Goal: Transaction & Acquisition: Register for event/course

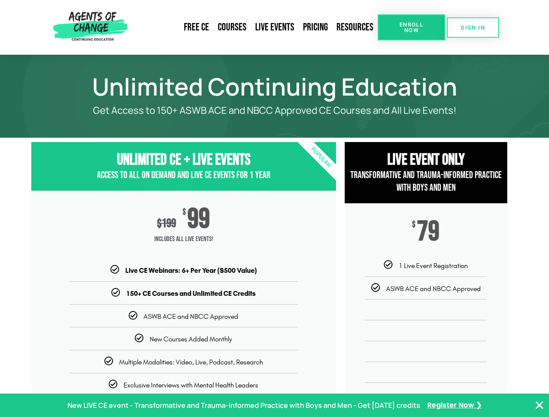
click at [274, 209] on div "$ 199 $ 99 Includes ALL Live Events!" at bounding box center [183, 228] width 305 height 75
click at [355, 27] on link "Resources" at bounding box center [355, 27] width 46 height 20
click at [411, 27] on span "Enroll Now" at bounding box center [411, 27] width 40 height 11
click at [473, 27] on span "SIGN IN" at bounding box center [473, 28] width 24 height 6
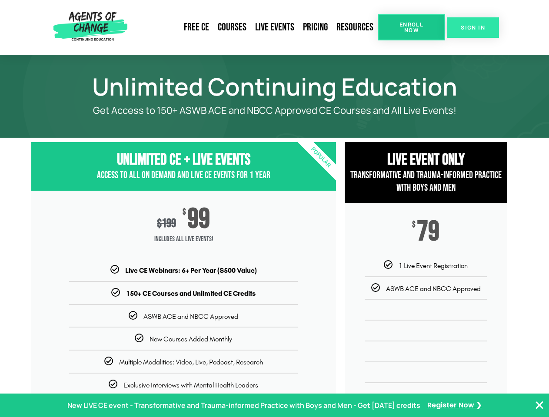
click at [473, 27] on span "SIGN IN" at bounding box center [473, 28] width 24 height 6
click at [274, 405] on p "New LIVE CE event - Transformative and Trauma-informed Practice with Boys and M…" at bounding box center [243, 405] width 353 height 13
click at [539, 405] on icon "Close Banner" at bounding box center [539, 405] width 10 height 10
